Goal: Transaction & Acquisition: Purchase product/service

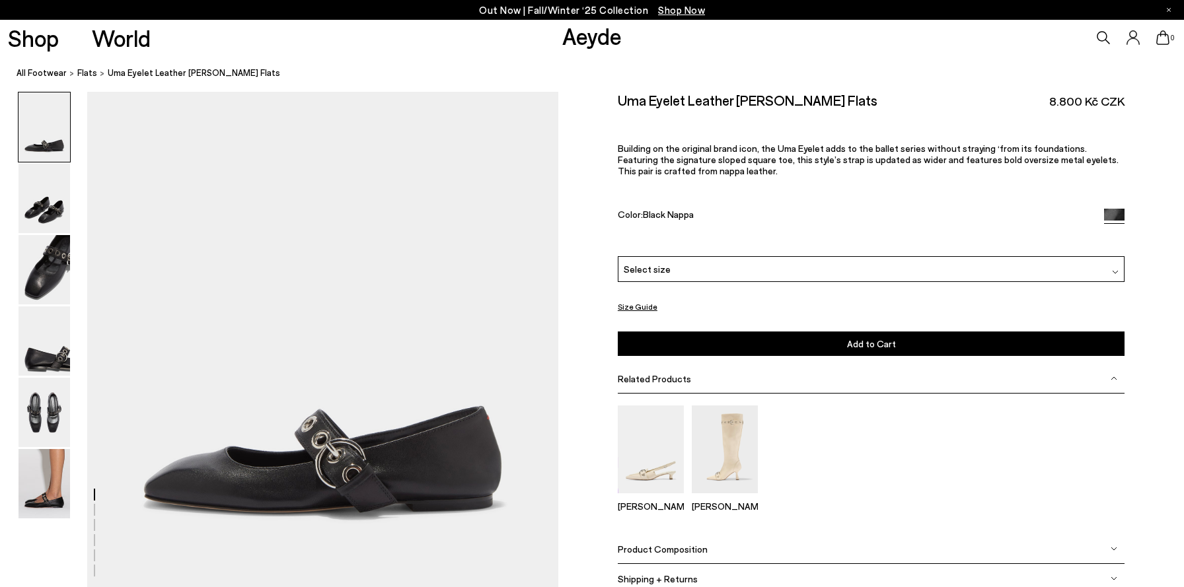
click at [807, 272] on div "Select size" at bounding box center [871, 269] width 507 height 26
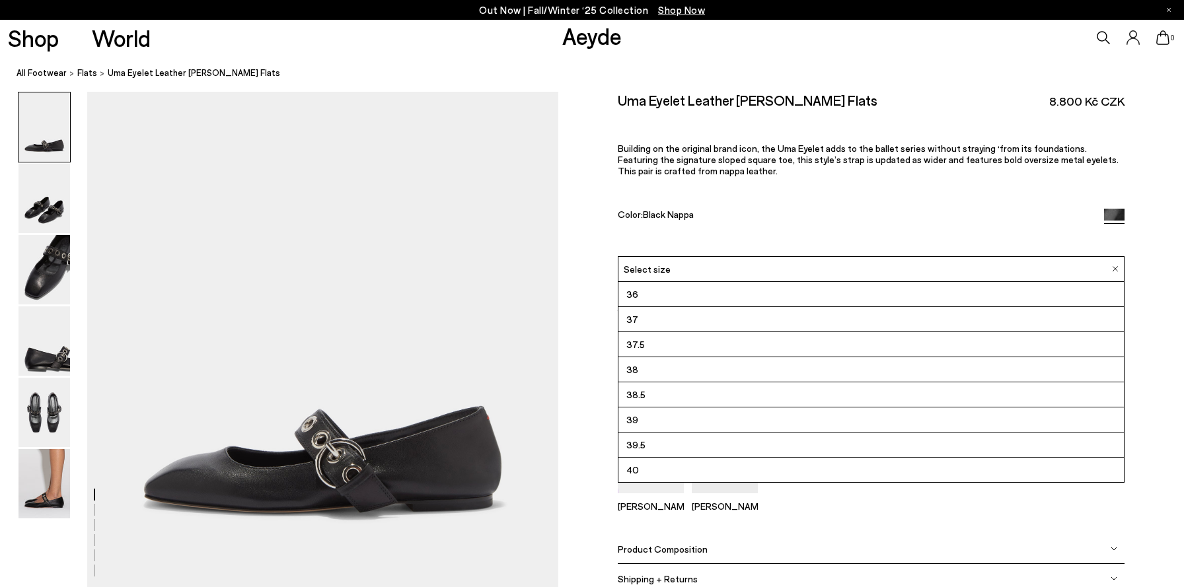
click at [708, 374] on li "38" at bounding box center [871, 369] width 506 height 25
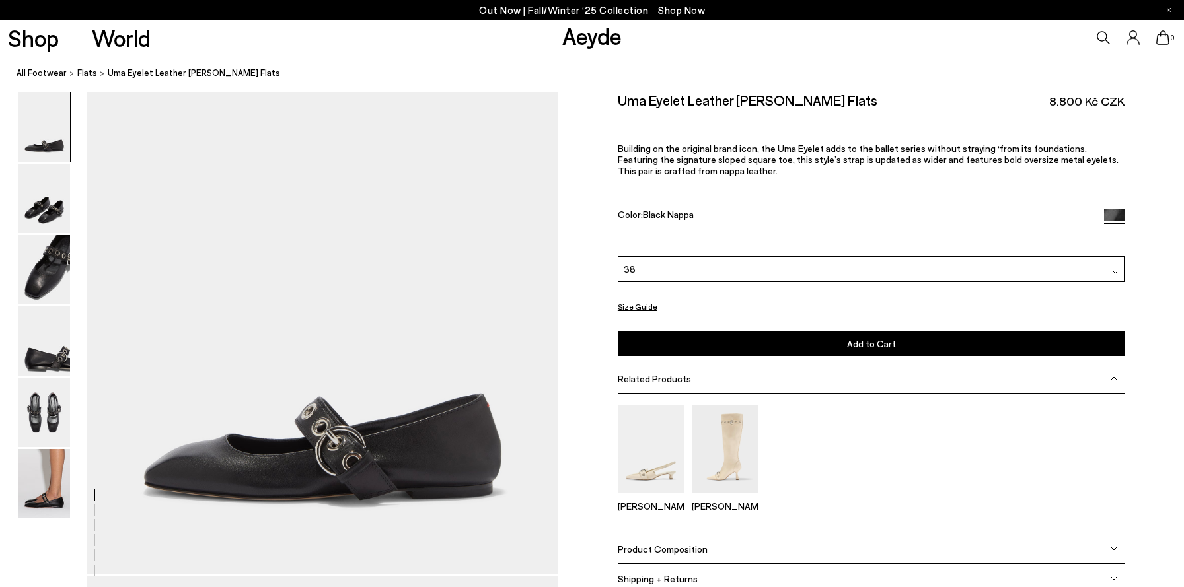
scroll to position [16, 0]
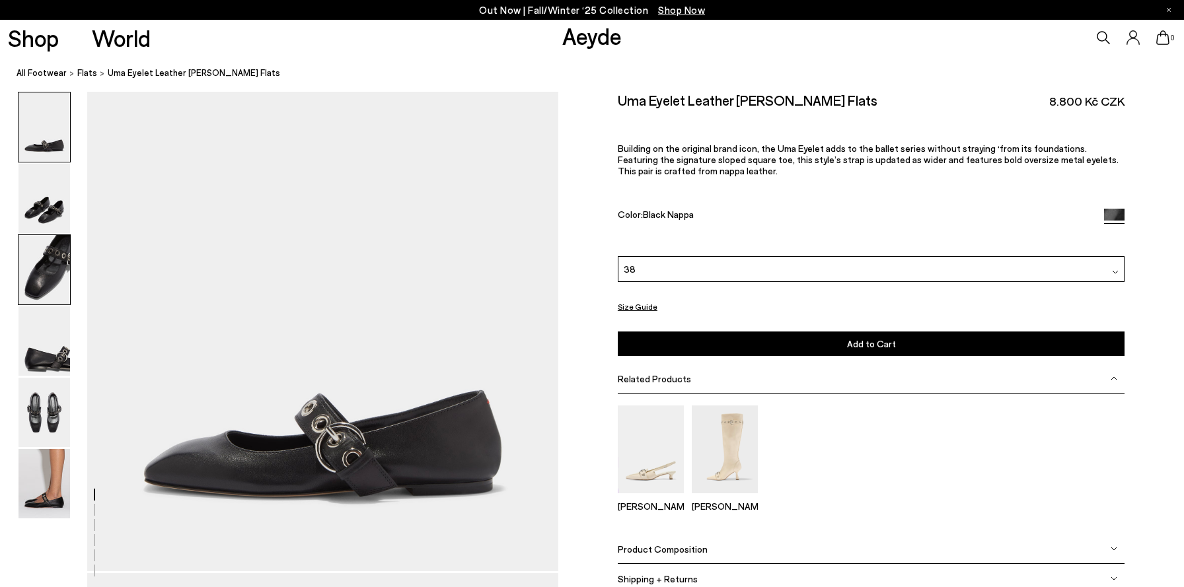
click at [35, 262] on img at bounding box center [44, 269] width 52 height 69
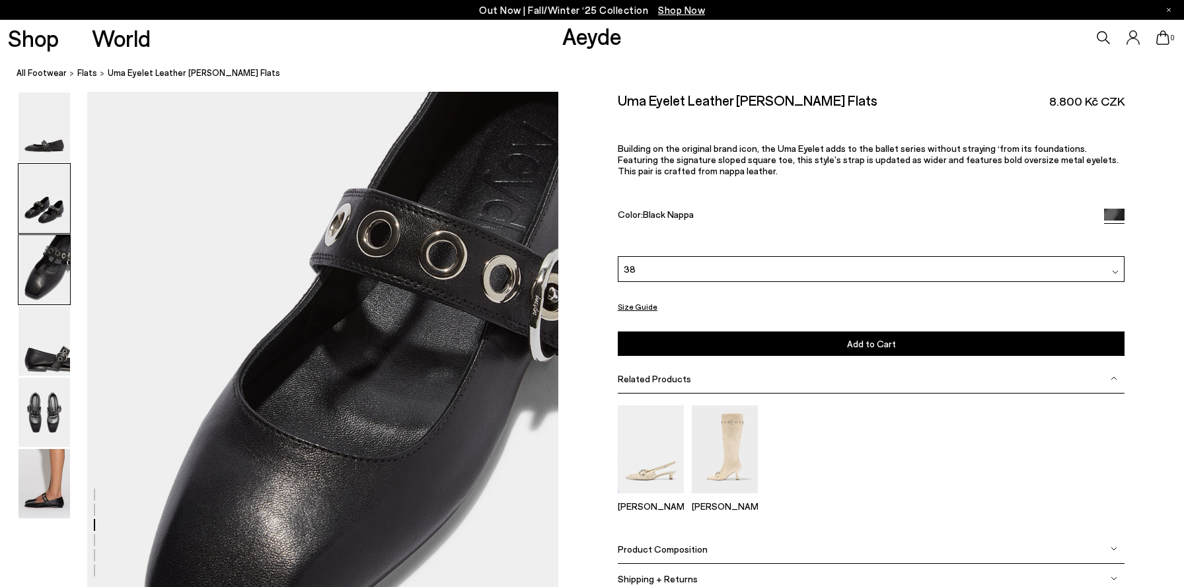
click at [31, 169] on img at bounding box center [44, 198] width 52 height 69
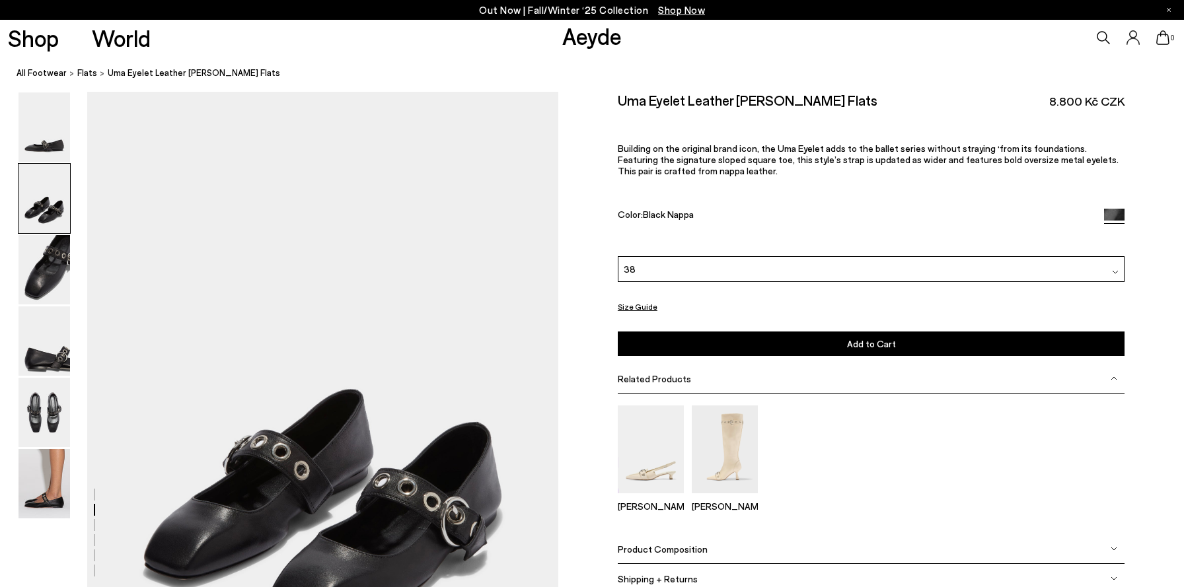
scroll to position [499, 0]
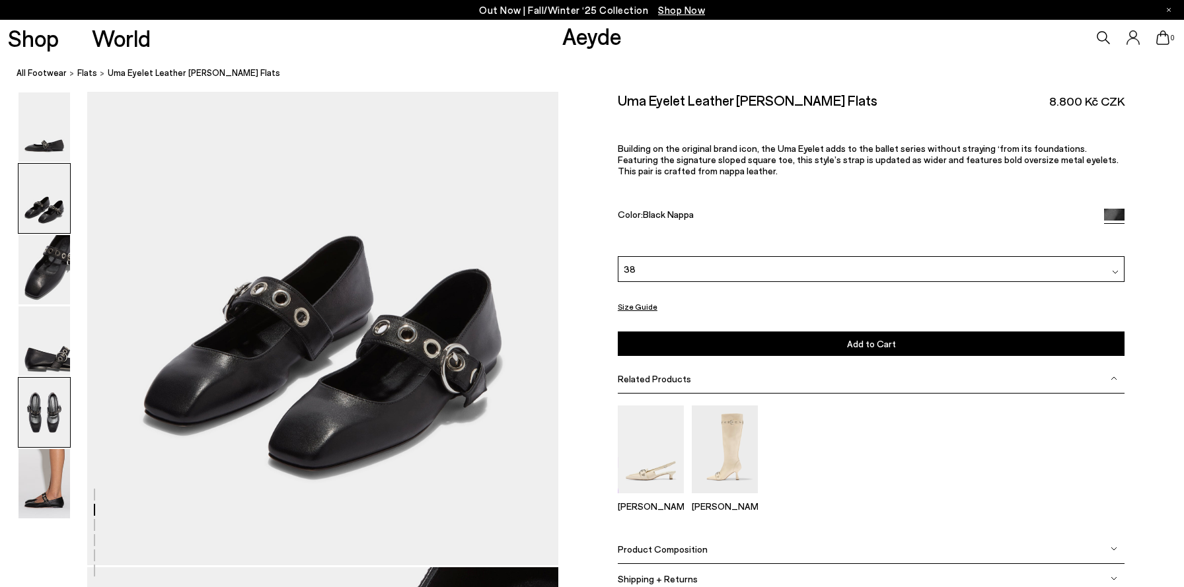
click at [52, 400] on img at bounding box center [44, 412] width 52 height 69
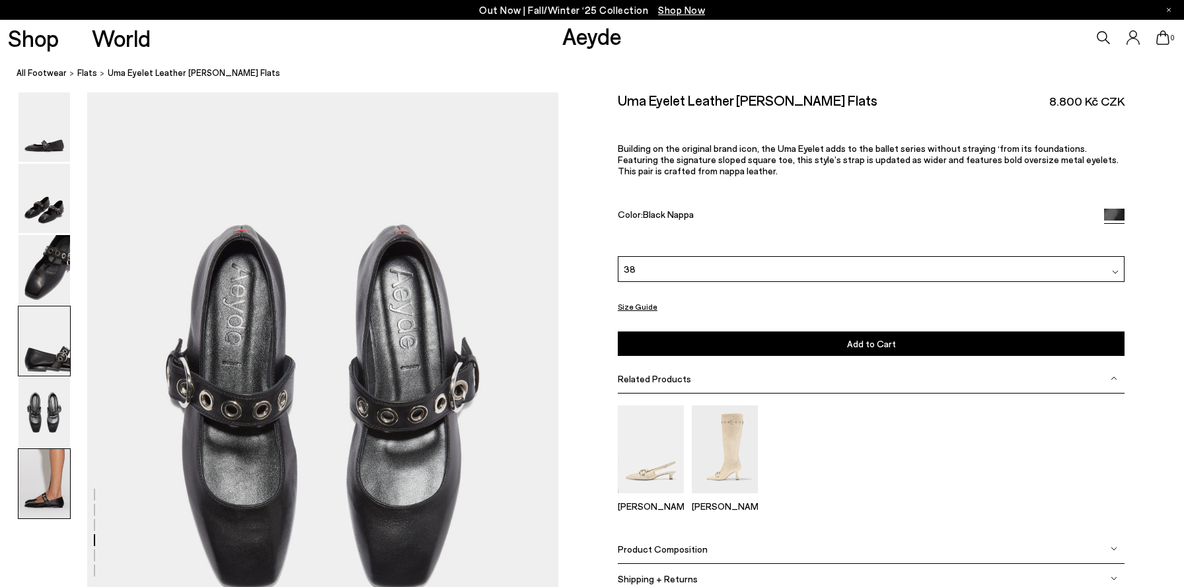
scroll to position [2389, 0]
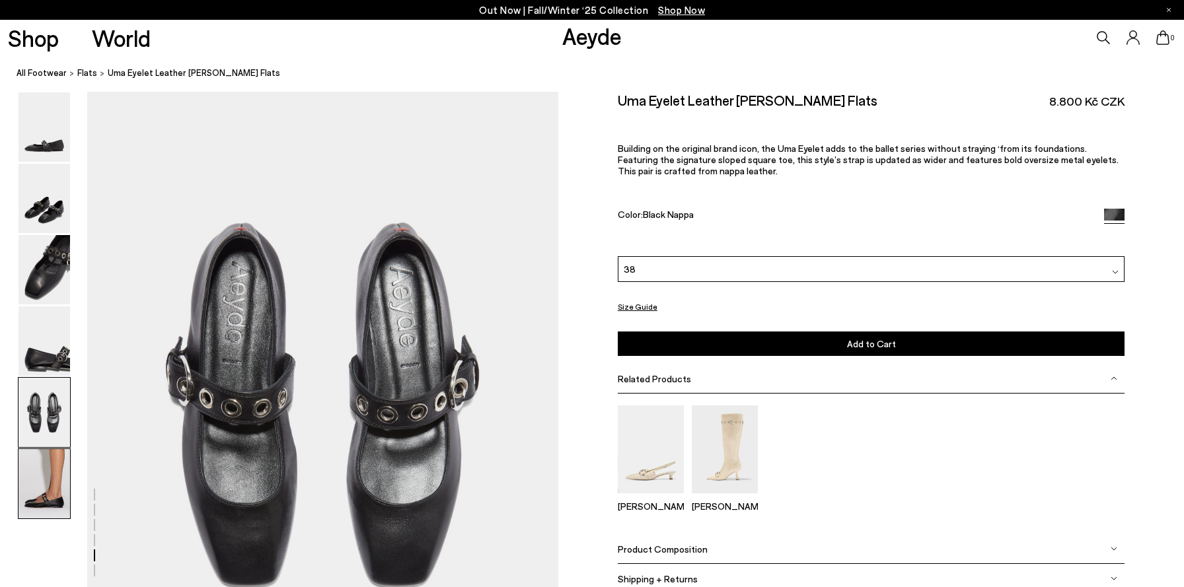
click at [52, 495] on img at bounding box center [44, 483] width 52 height 69
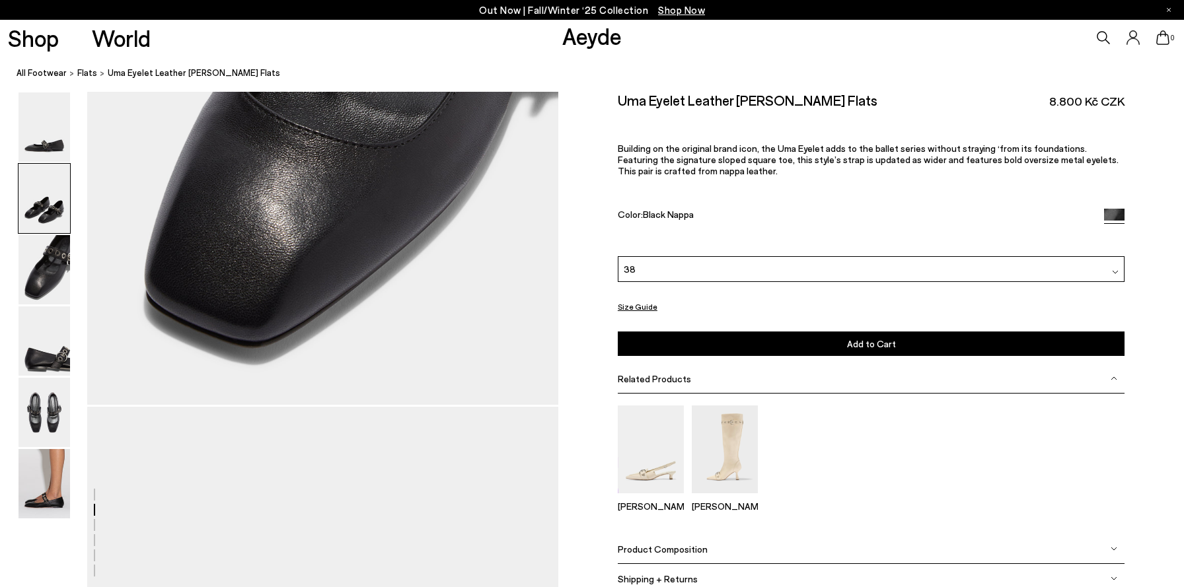
scroll to position [0, 0]
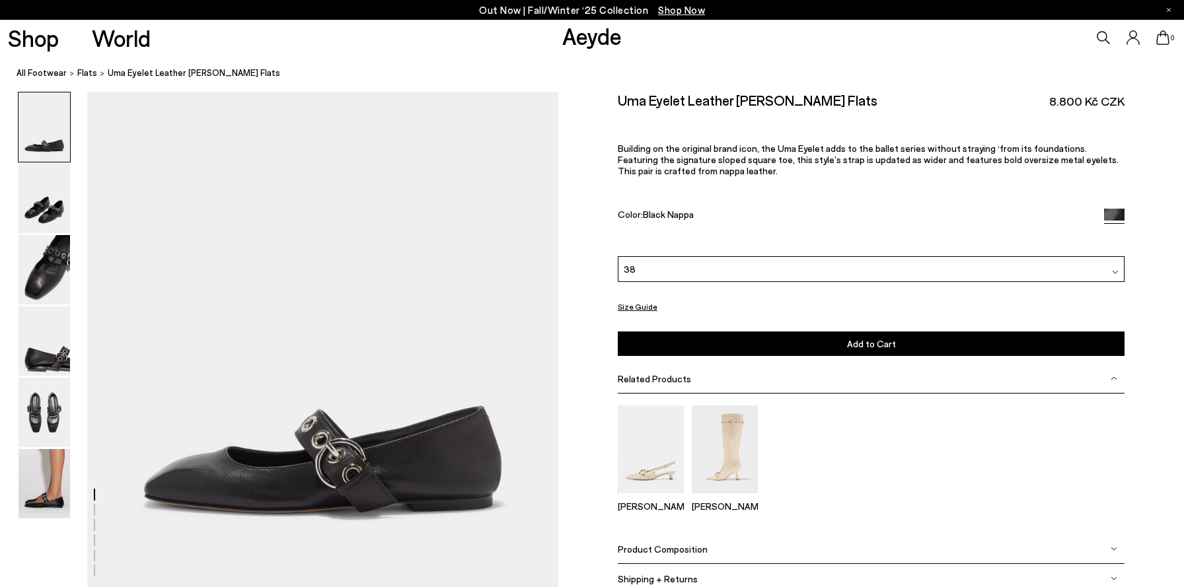
click at [1108, 38] on icon at bounding box center [1102, 37] width 13 height 13
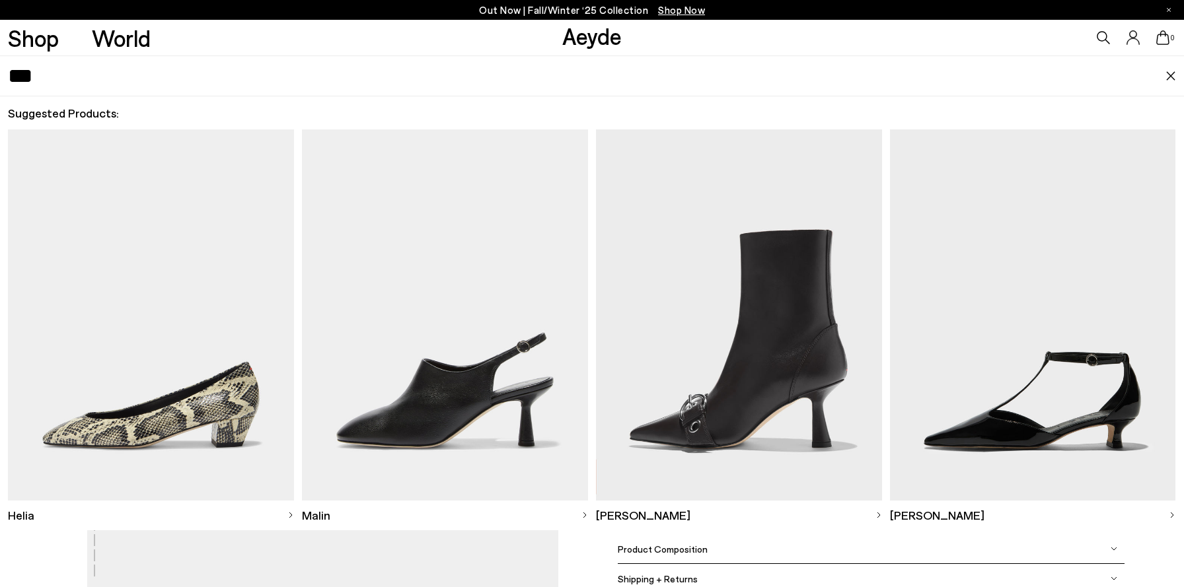
type input "***"
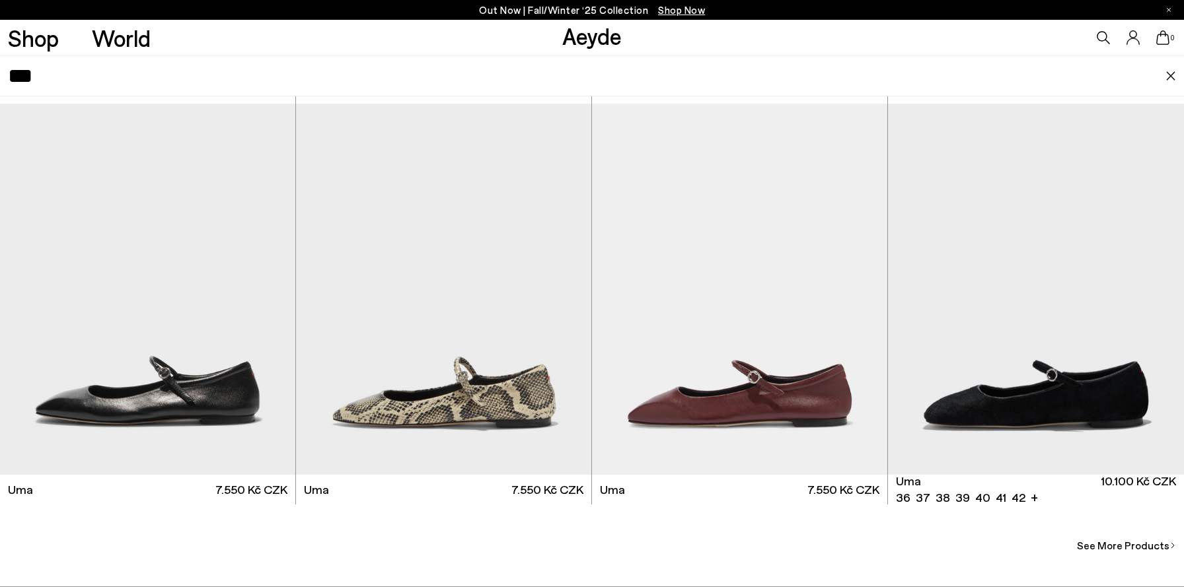
scroll to position [373, 0]
click at [125, 332] on img "1 / 6" at bounding box center [147, 289] width 295 height 371
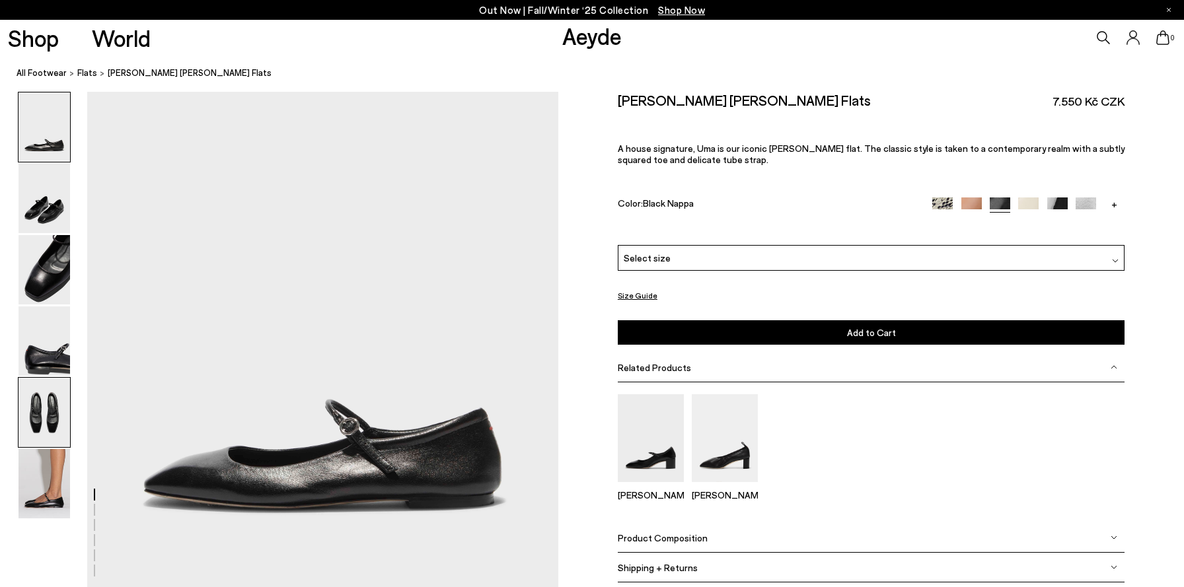
click at [50, 419] on img at bounding box center [44, 412] width 52 height 69
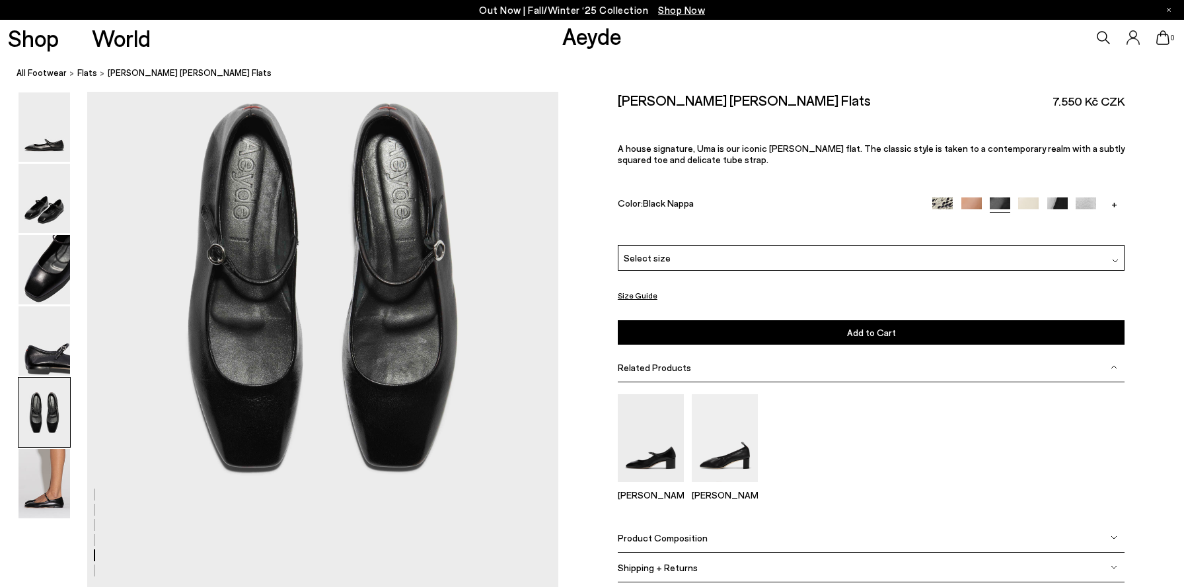
scroll to position [2508, 0]
click at [52, 284] on img at bounding box center [44, 269] width 52 height 69
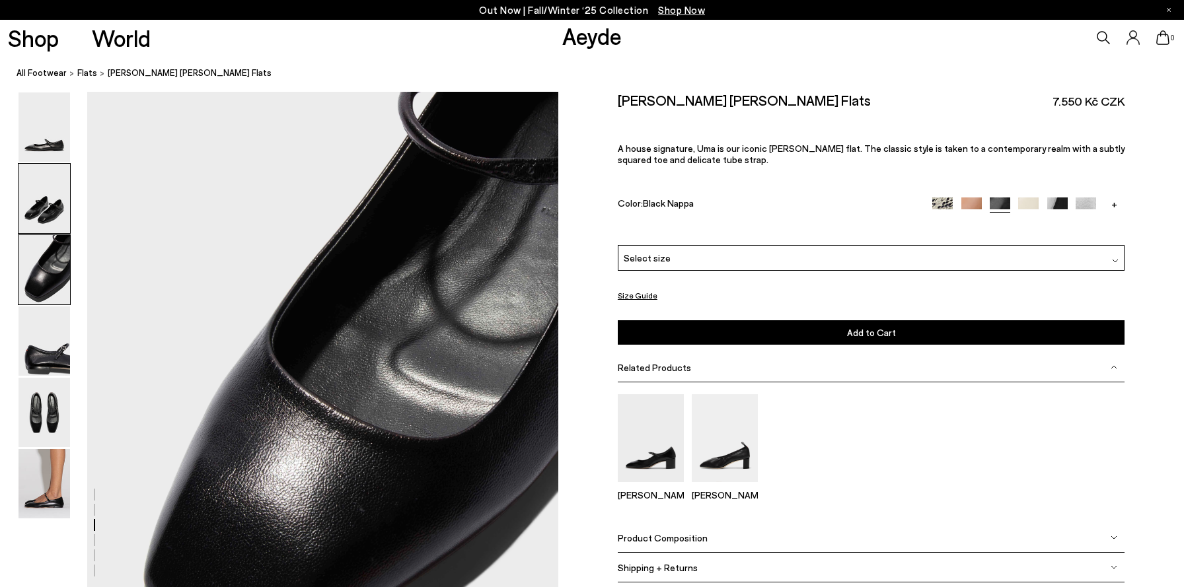
click at [43, 171] on img at bounding box center [44, 198] width 52 height 69
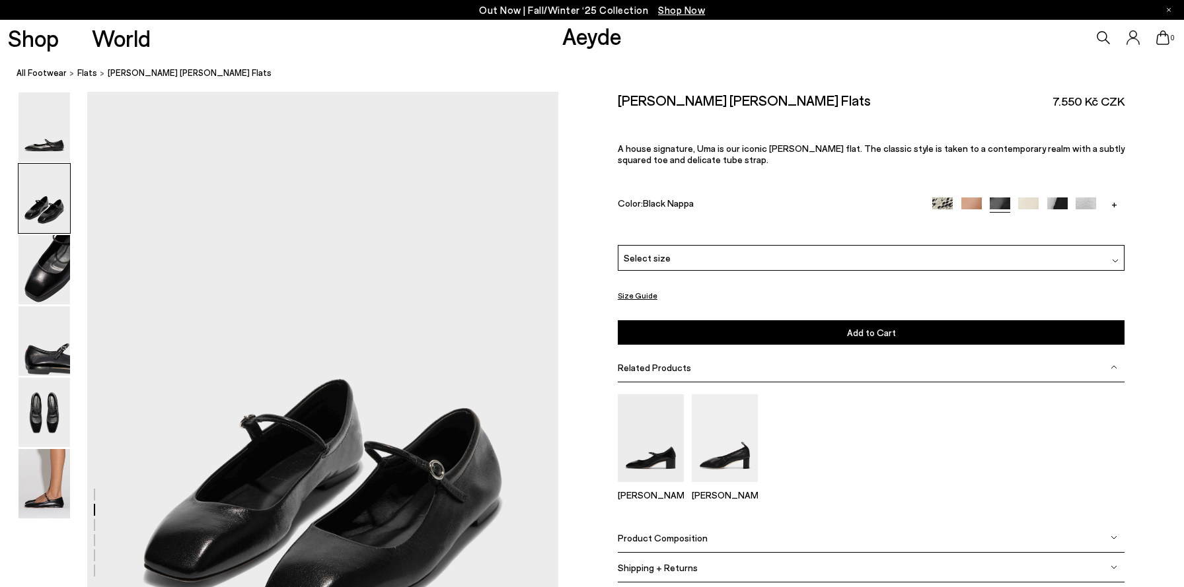
scroll to position [499, 0]
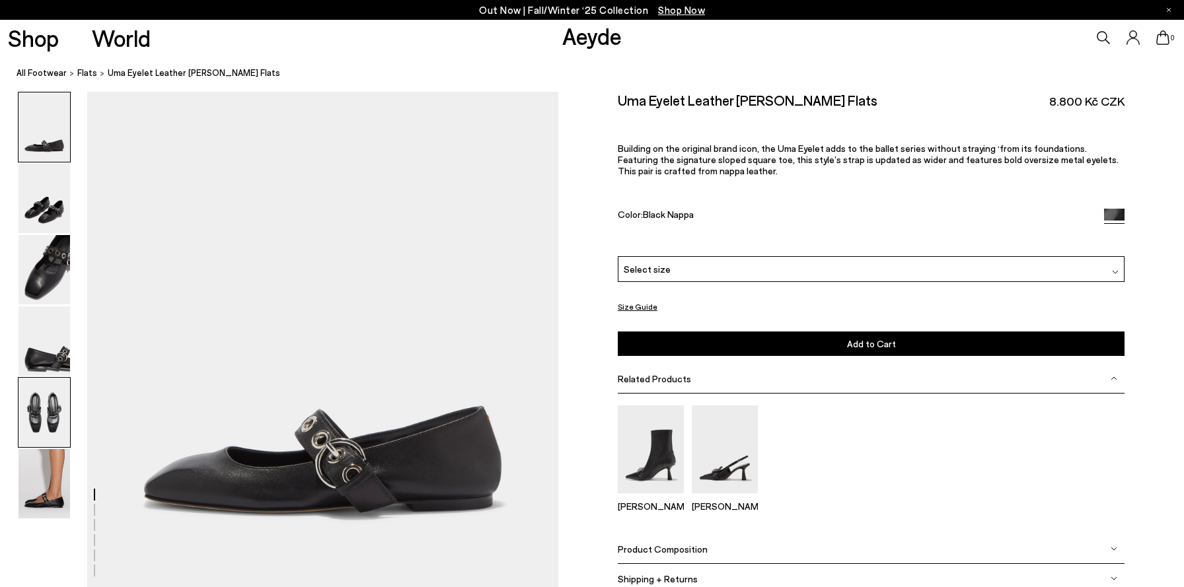
click at [57, 413] on img at bounding box center [44, 412] width 52 height 69
